Goal: Task Accomplishment & Management: Use online tool/utility

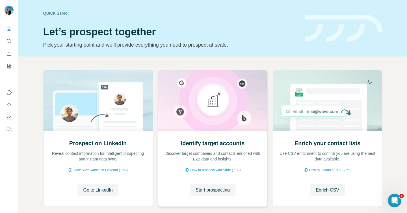
click at [203, 170] on div "Identify target accounts Discover target companies and contacts enriched with B…" at bounding box center [212, 168] width 109 height 75
click at [202, 170] on span "Start prospecting" at bounding box center [212, 190] width 34 height 7
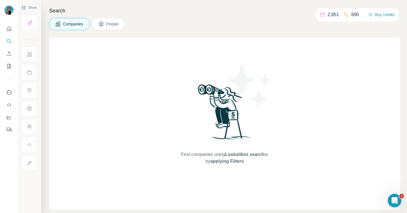
click at [179, 29] on div "Companies People" at bounding box center [224, 24] width 351 height 12
click at [32, 8] on button "Show" at bounding box center [29, 7] width 23 height 8
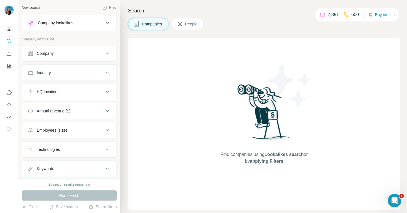
click at [48, 60] on button "Company" at bounding box center [69, 54] width 94 height 14
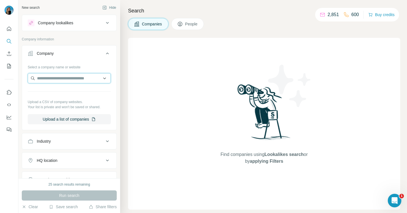
click at [45, 77] on input "text" at bounding box center [69, 78] width 83 height 10
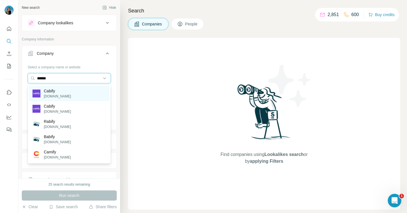
type input "******"
click at [61, 94] on p "[DOMAIN_NAME]" at bounding box center [57, 96] width 27 height 5
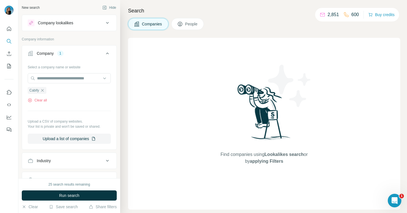
scroll to position [47, 0]
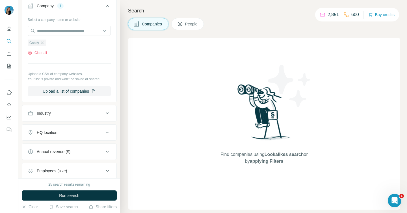
click at [55, 133] on div "HQ location" at bounding box center [47, 133] width 21 height 6
click at [51, 143] on input "text" at bounding box center [69, 146] width 83 height 10
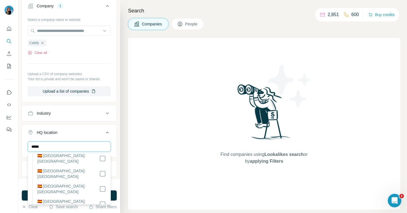
scroll to position [0, 0]
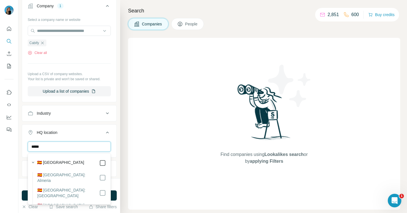
type input "*****"
click at [100, 126] on button "HQ location 1" at bounding box center [69, 134] width 94 height 16
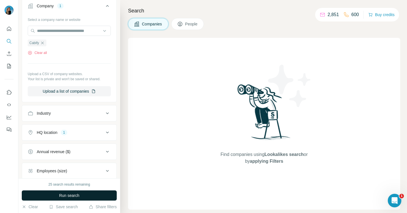
click at [66, 170] on span "Run search" at bounding box center [69, 196] width 20 height 6
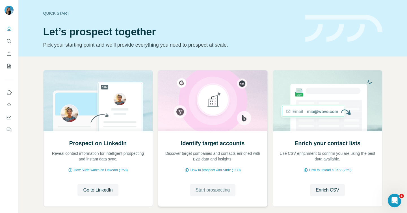
click at [203, 191] on span "Start prospecting" at bounding box center [212, 190] width 34 height 7
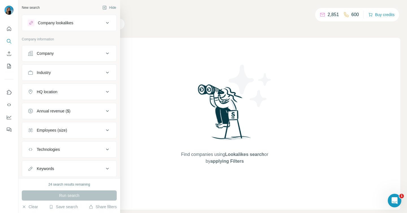
click at [40, 56] on button "Company" at bounding box center [69, 54] width 94 height 14
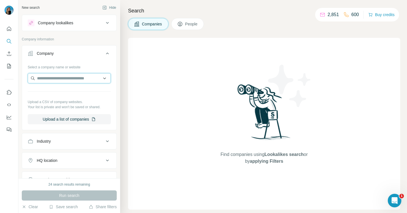
click at [65, 80] on input "text" at bounding box center [69, 78] width 83 height 10
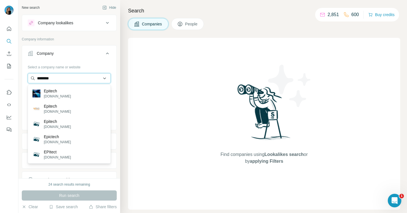
click at [63, 78] on input "*******" at bounding box center [69, 78] width 83 height 10
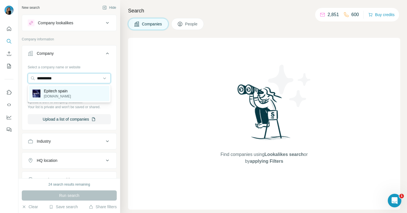
type input "**********"
click at [80, 92] on div "Epitech spain epitech.eu" at bounding box center [69, 93] width 80 height 15
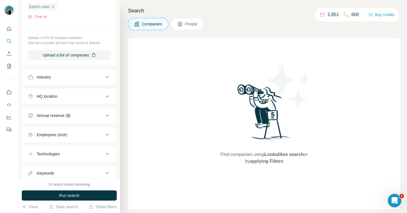
scroll to position [102, 0]
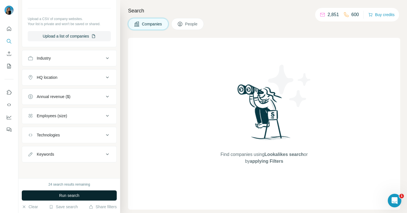
click at [65, 197] on span "Run search" at bounding box center [69, 196] width 20 height 6
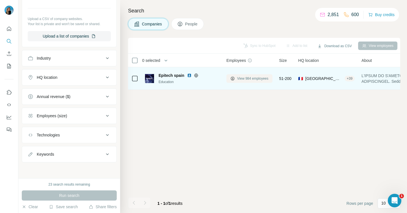
click at [246, 75] on button "View 984 employees" at bounding box center [249, 78] width 46 height 8
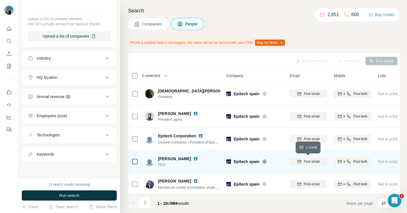
click at [313, 163] on span "Find email" at bounding box center [311, 161] width 16 height 5
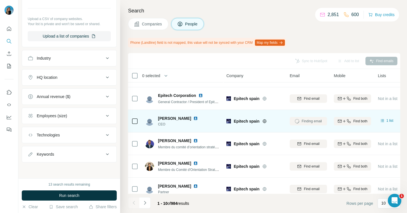
scroll to position [44, 0]
